Goal: Information Seeking & Learning: Check status

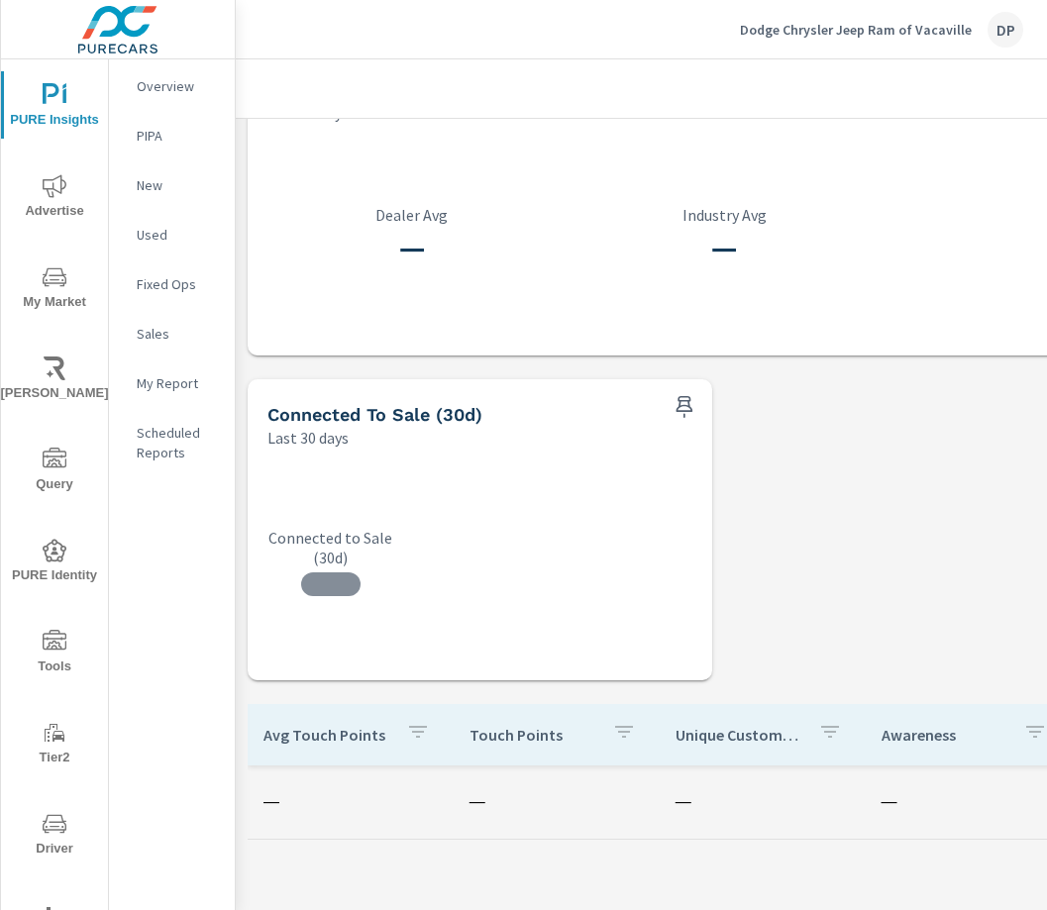
scroll to position [28, 0]
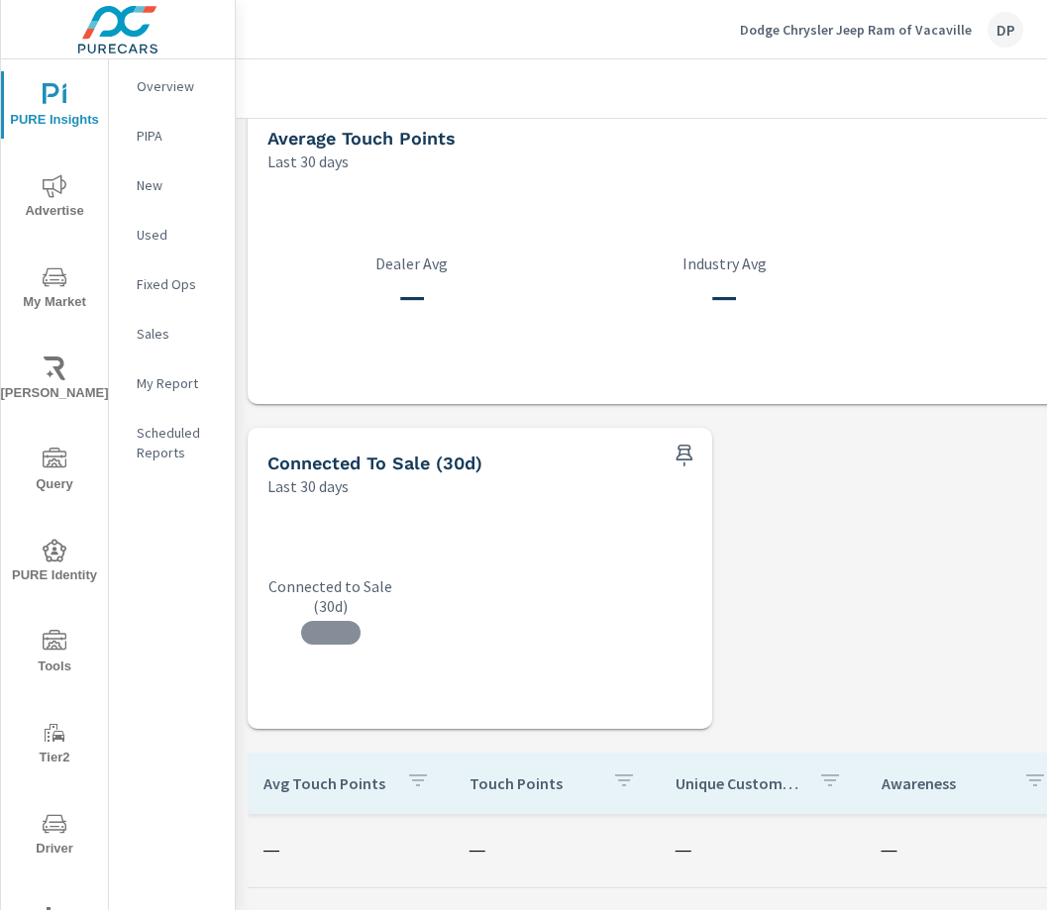
click at [720, 598] on div "Average Touch Points Last 30 days — Dealer Avg — Industry Avg Total Identified …" at bounding box center [969, 741] width 1466 height 1300
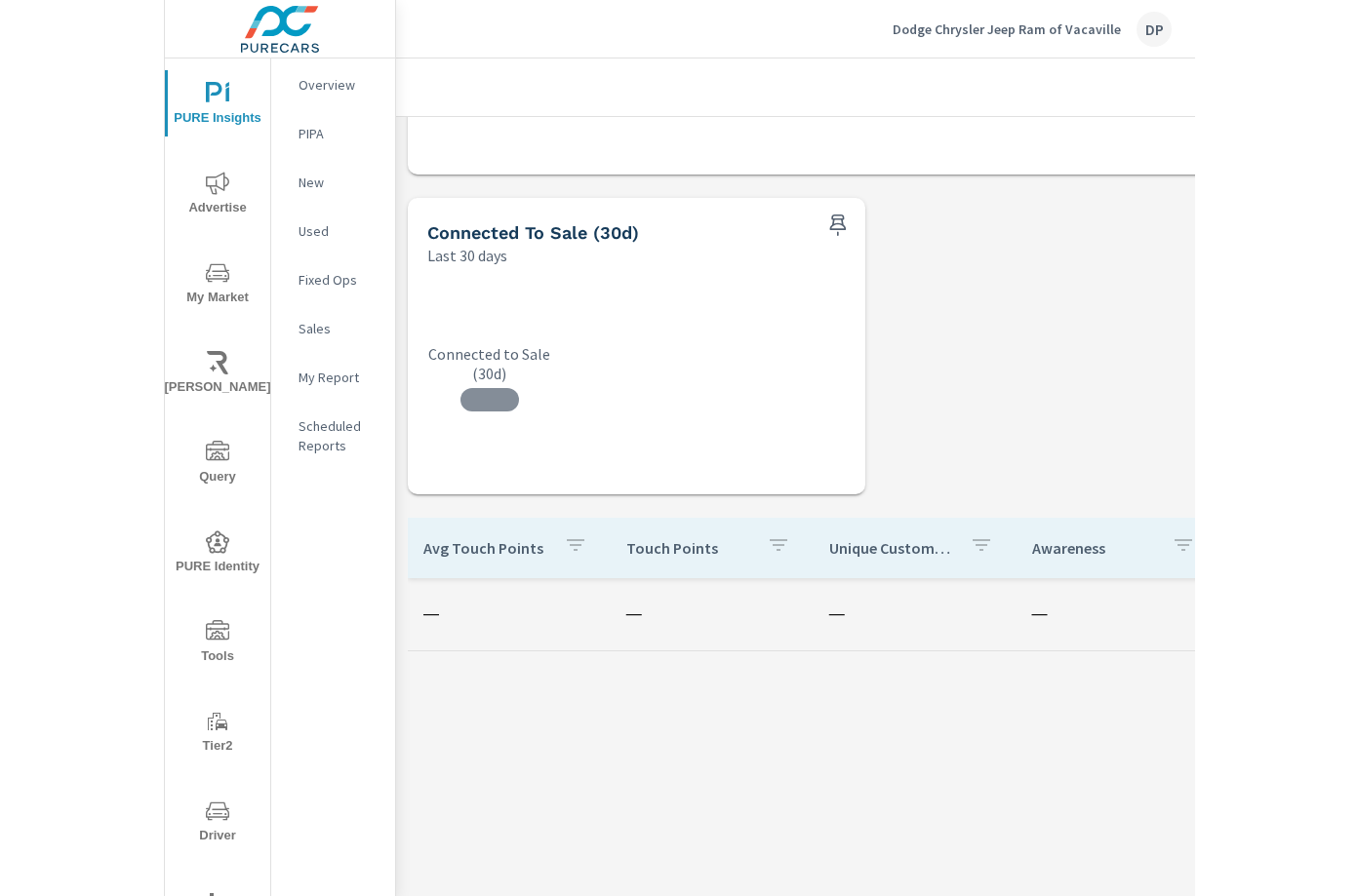
scroll to position [0, 0]
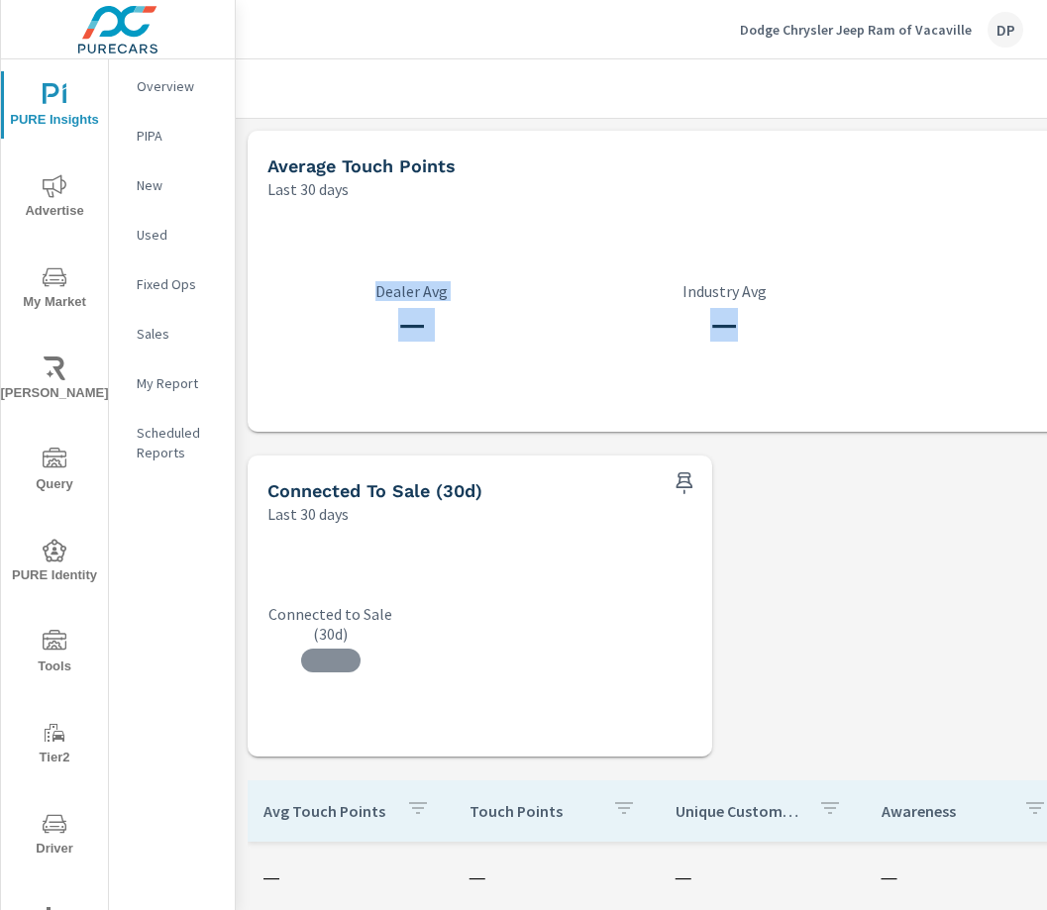
drag, startPoint x: 256, startPoint y: 160, endPoint x: 773, endPoint y: 382, distance: 563.2
click at [772, 382] on div "Average Touch Points Last 30 days — Dealer Avg — Industry Avg" at bounding box center [725, 281] width 954 height 301
click at [796, 407] on div "— Industry Avg" at bounding box center [725, 316] width 289 height 192
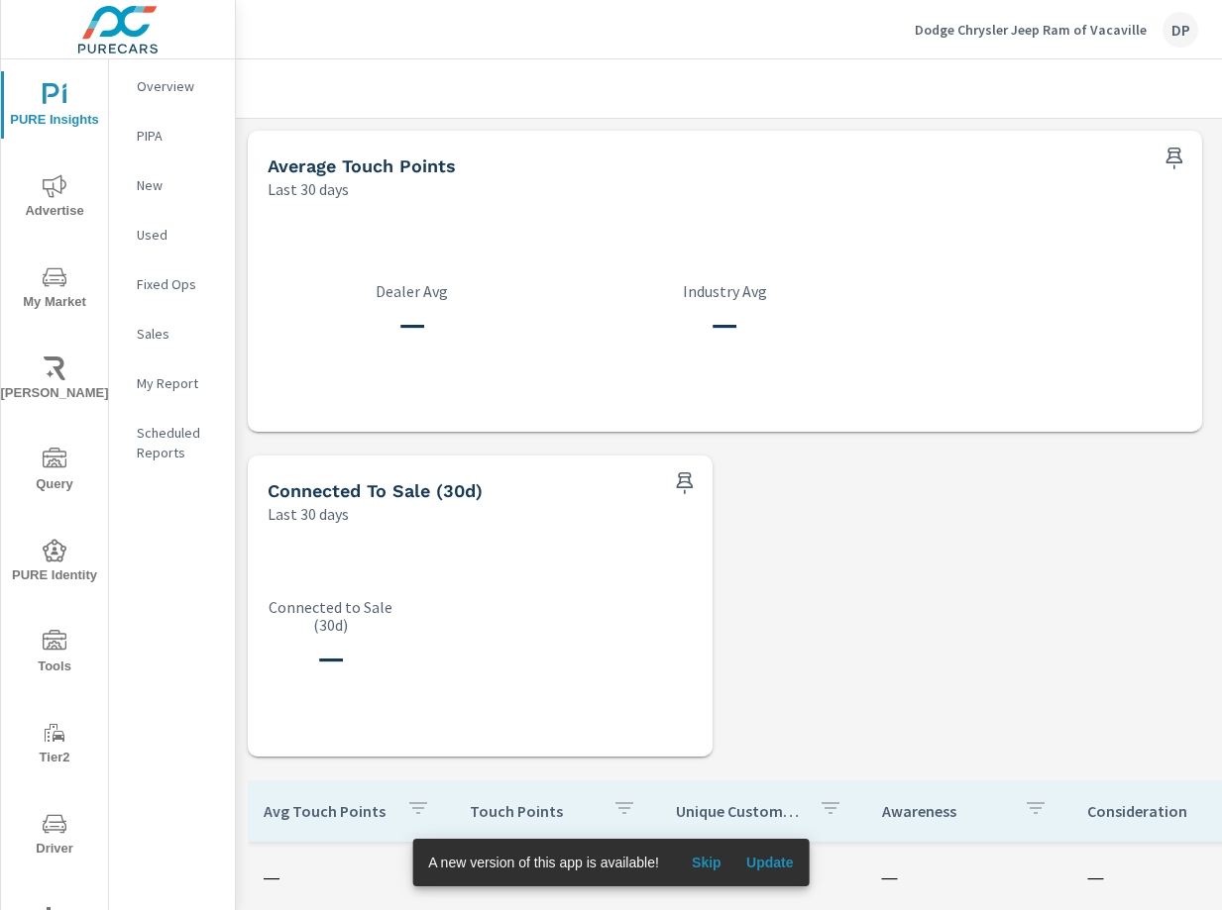
click at [829, 614] on div "Average Touch Points Last 30 days — Dealer Avg — Industry Avg Total Identified …" at bounding box center [969, 769] width 1466 height 1300
click at [774, 857] on span "Update" at bounding box center [770, 863] width 48 height 18
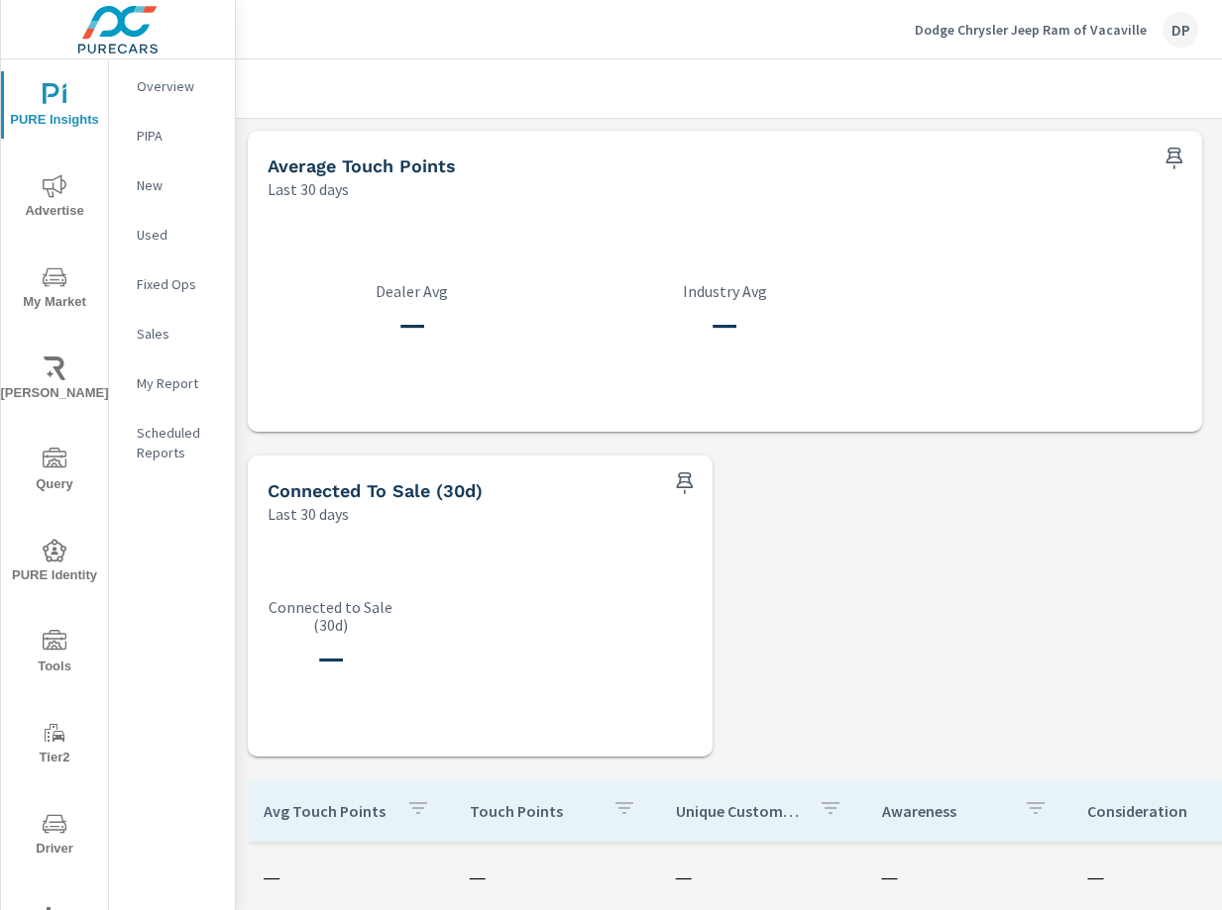
scroll to position [277, 0]
click at [876, 641] on div "Average Touch Points Last 30 days — Dealer Avg — Industry Avg Total Identified …" at bounding box center [969, 769] width 1466 height 1300
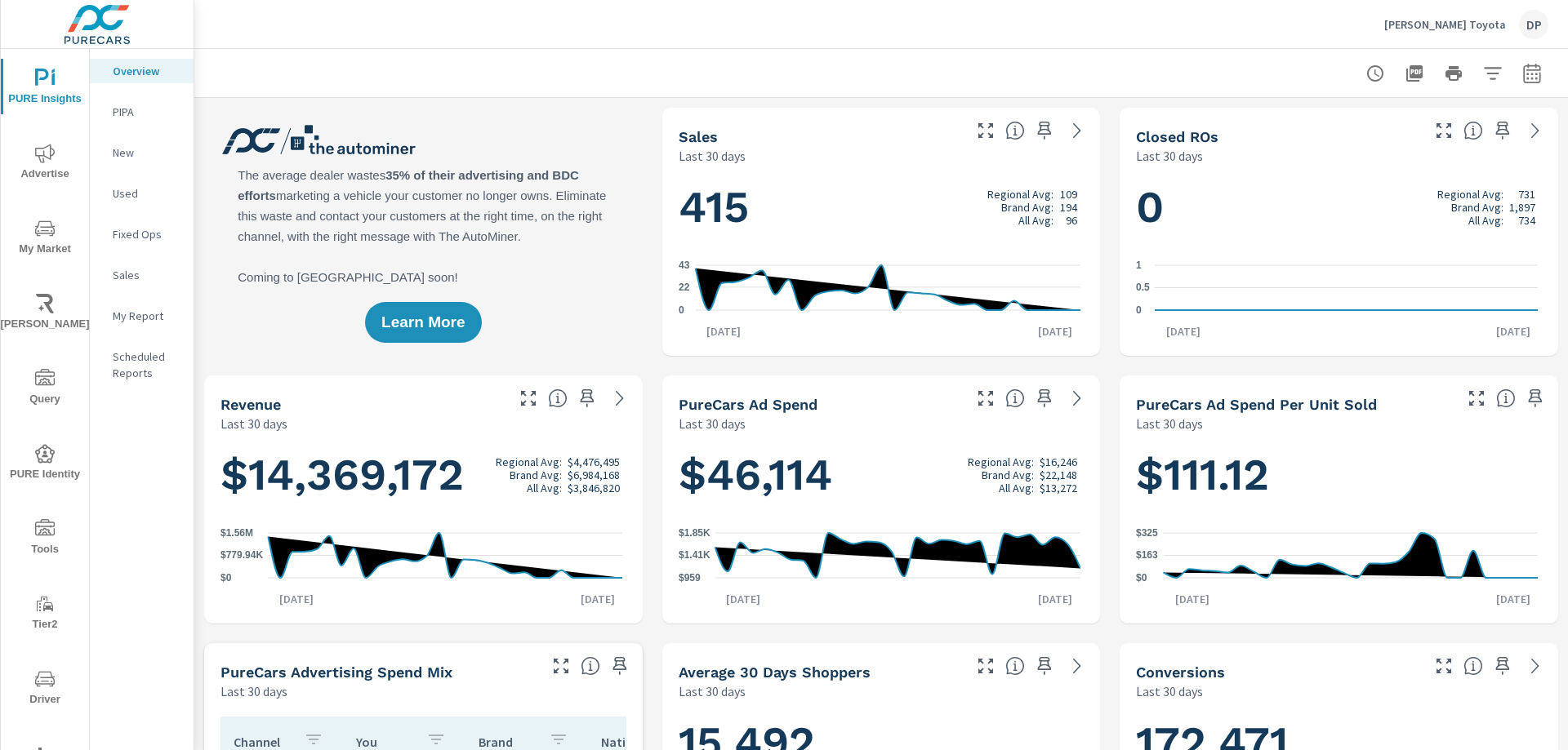
scroll to position [1, 0]
